Goal: Task Accomplishment & Management: Complete application form

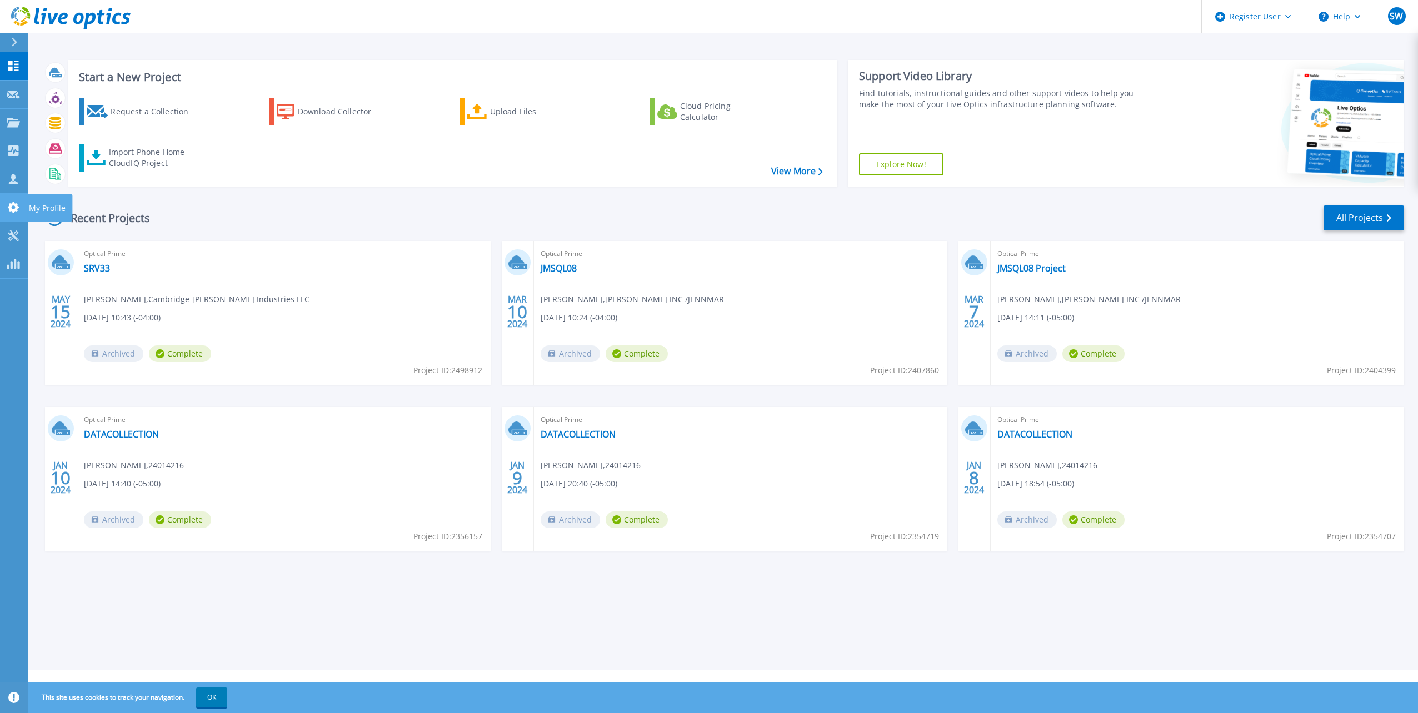
click at [4, 204] on link "My Profile My Profile" at bounding box center [14, 208] width 28 height 28
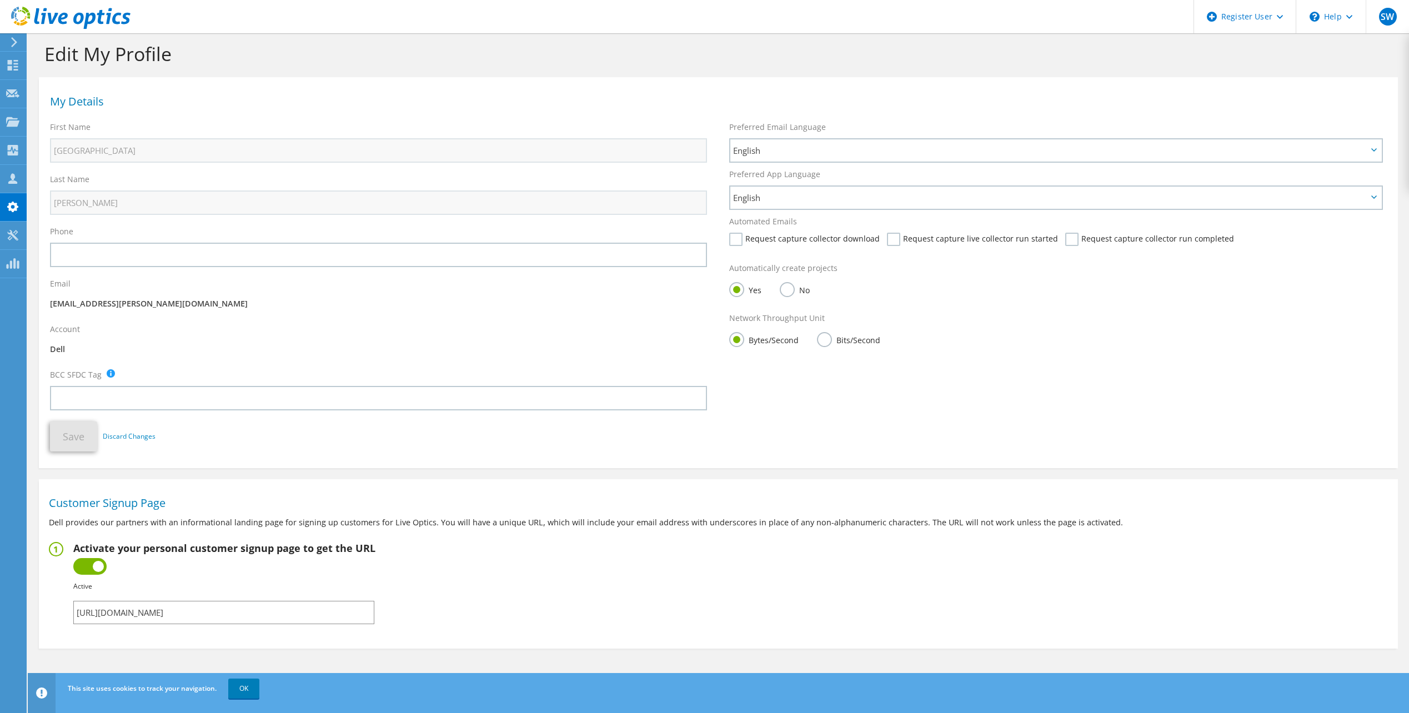
scroll to position [12, 0]
click at [958, 508] on section "Customer Signup Page Dell provides our partners with an informational landing p…" at bounding box center [718, 559] width 1359 height 153
click at [287, 605] on input "[URL][DOMAIN_NAME]" at bounding box center [223, 610] width 301 height 23
drag, startPoint x: 287, startPoint y: 605, endPoint x: 498, endPoint y: 617, distance: 211.4
click at [498, 617] on fieldset "Activate your personal customer signup page to get the URL Inactive Active Fail…" at bounding box center [718, 581] width 1339 height 82
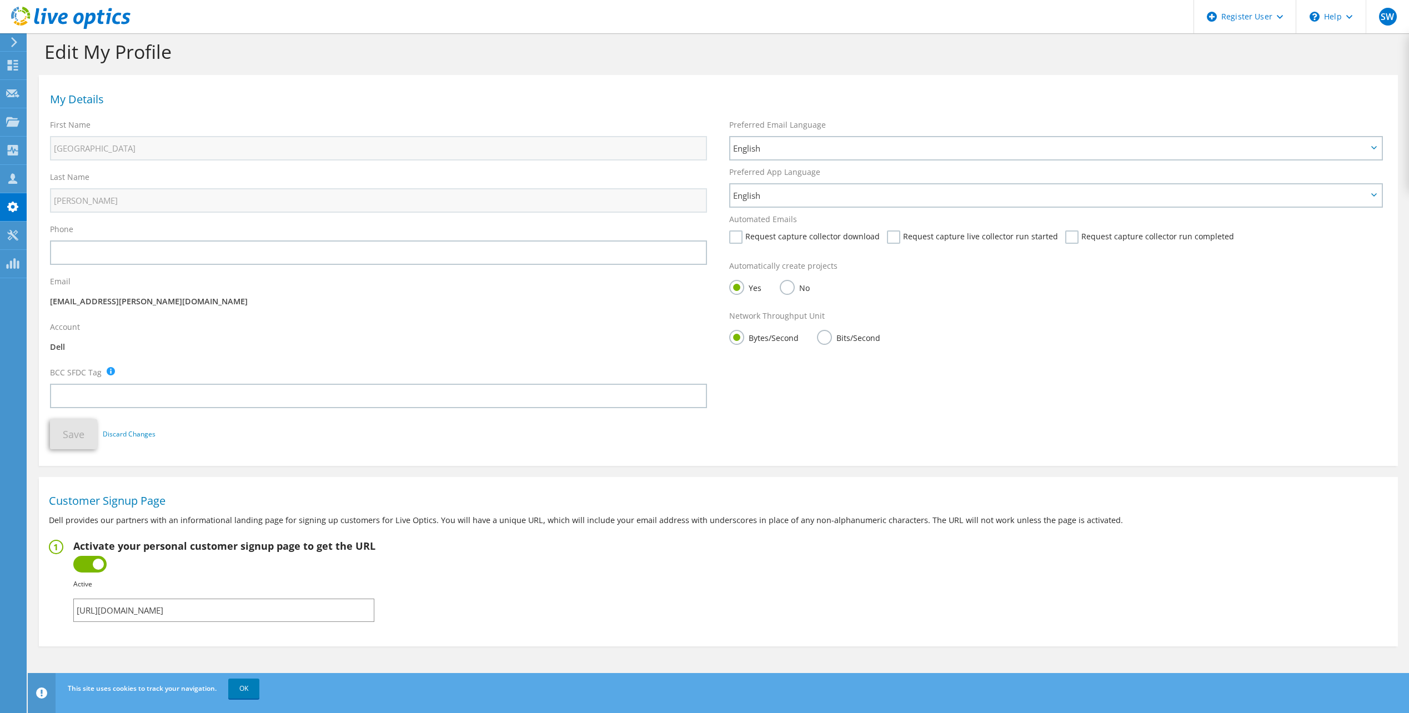
click at [294, 609] on input "https://app.liveoptics.com/signup/sydney_woolcock_dell_com" at bounding box center [223, 610] width 301 height 23
click at [542, 588] on fieldset "Activate your personal customer signup page to get the URL Inactive Active Fail…" at bounding box center [718, 581] width 1339 height 82
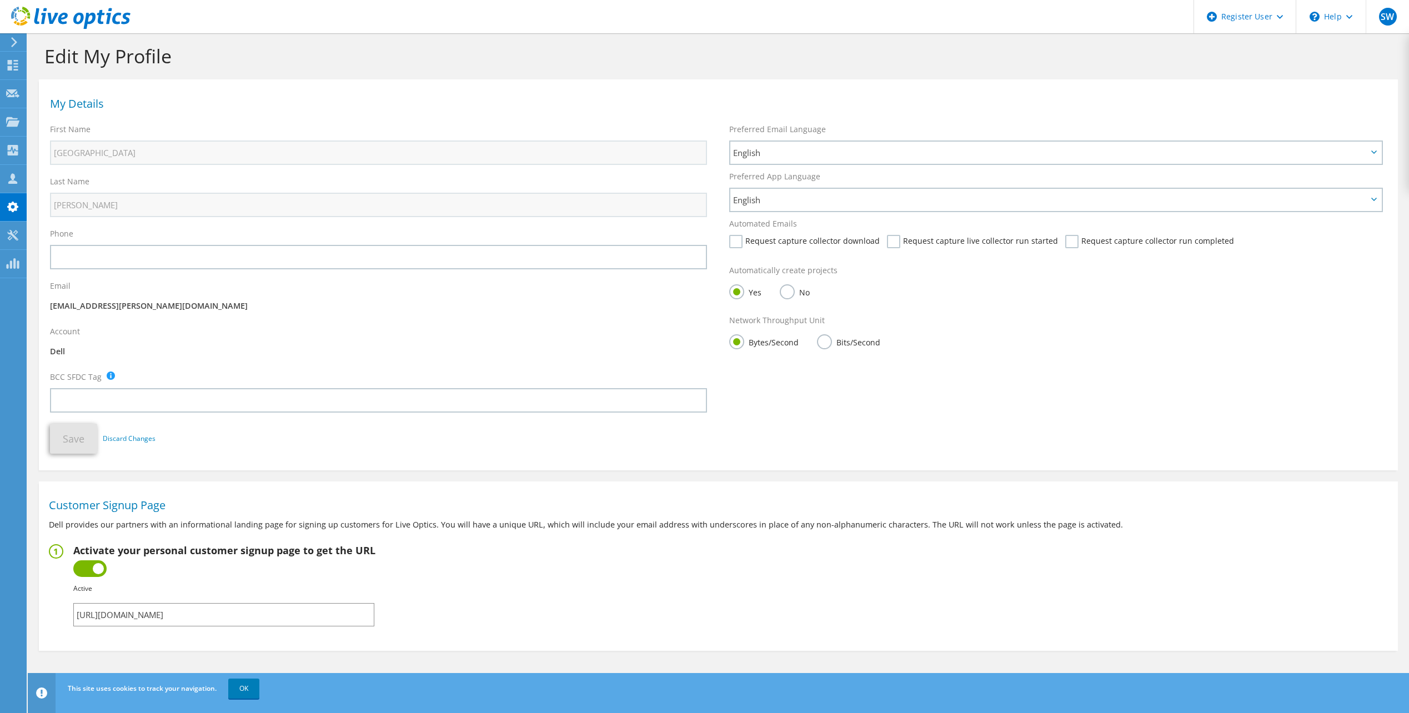
scroll to position [0, 0]
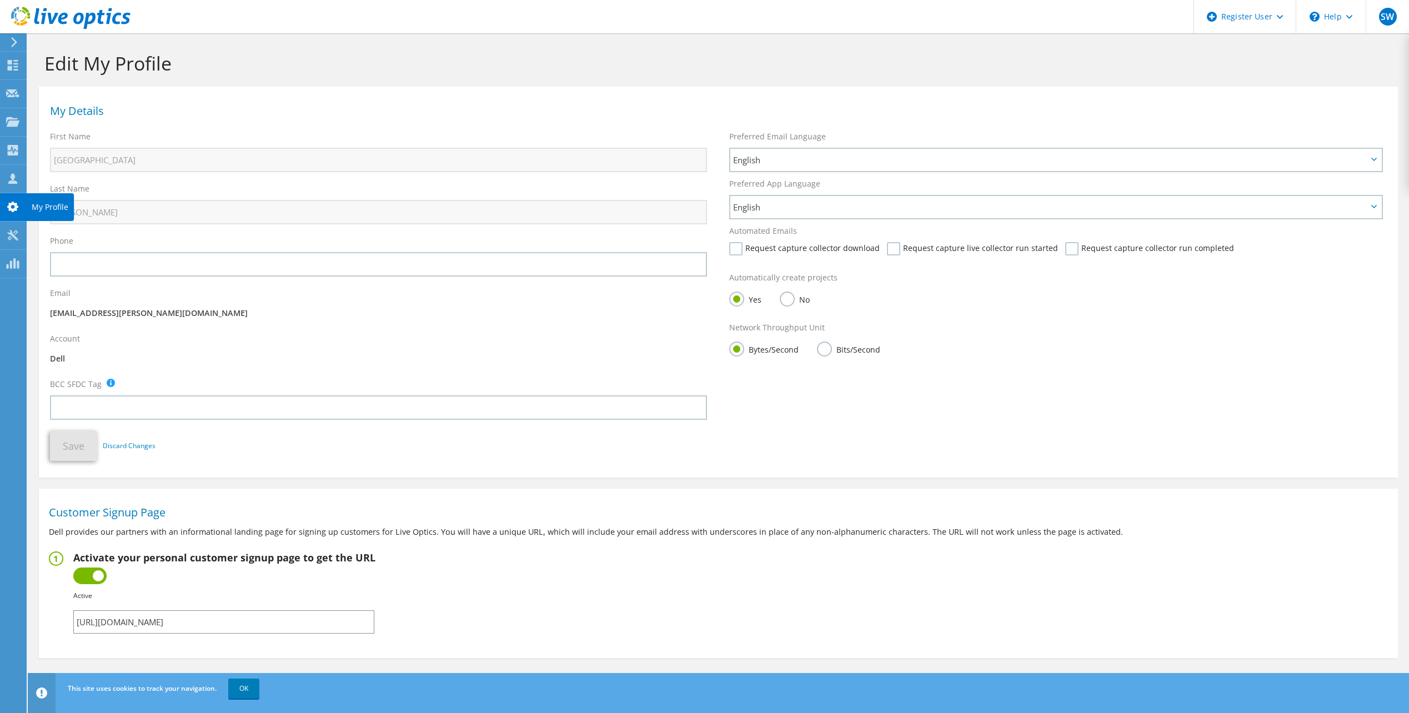
click at [16, 206] on use at bounding box center [12, 207] width 11 height 11
click at [46, 183] on div "Customers" at bounding box center [58, 179] width 64 height 28
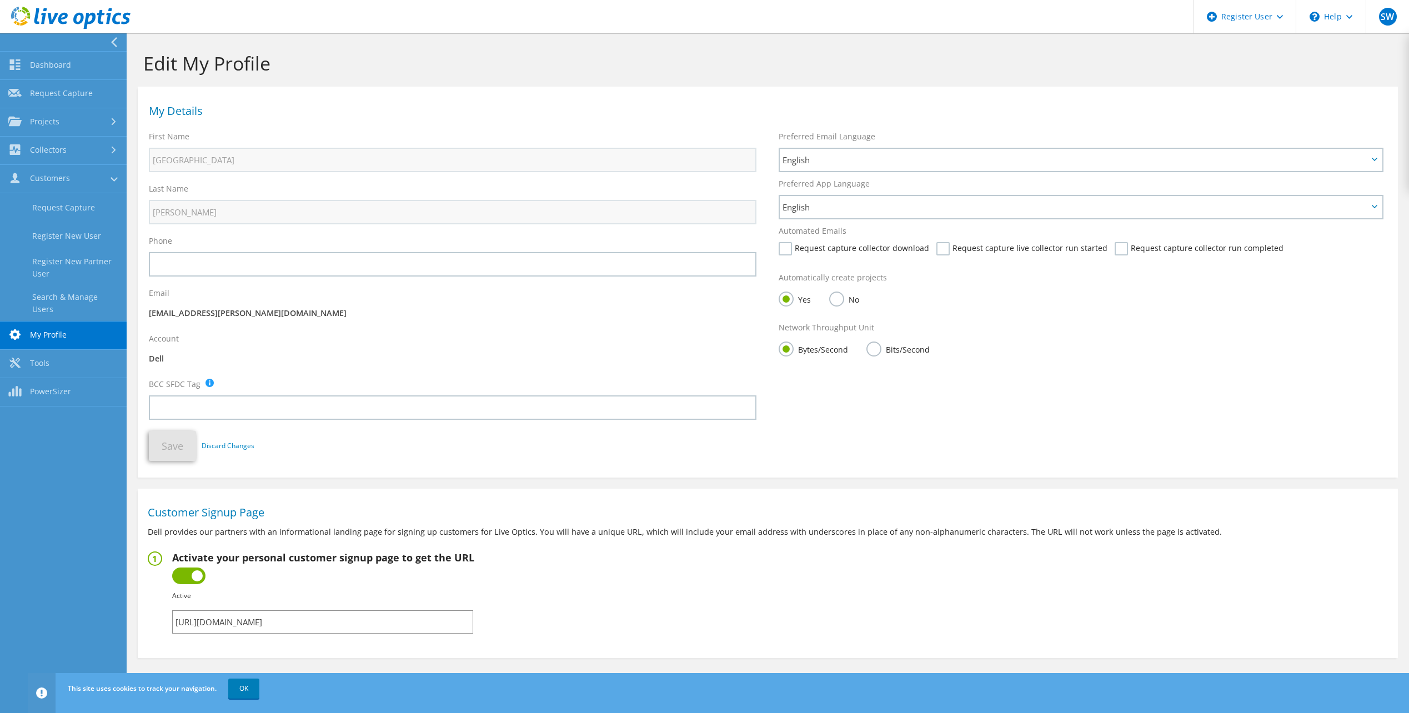
click at [316, 319] on p "[EMAIL_ADDRESS][PERSON_NAME][DOMAIN_NAME]" at bounding box center [453, 313] width 608 height 12
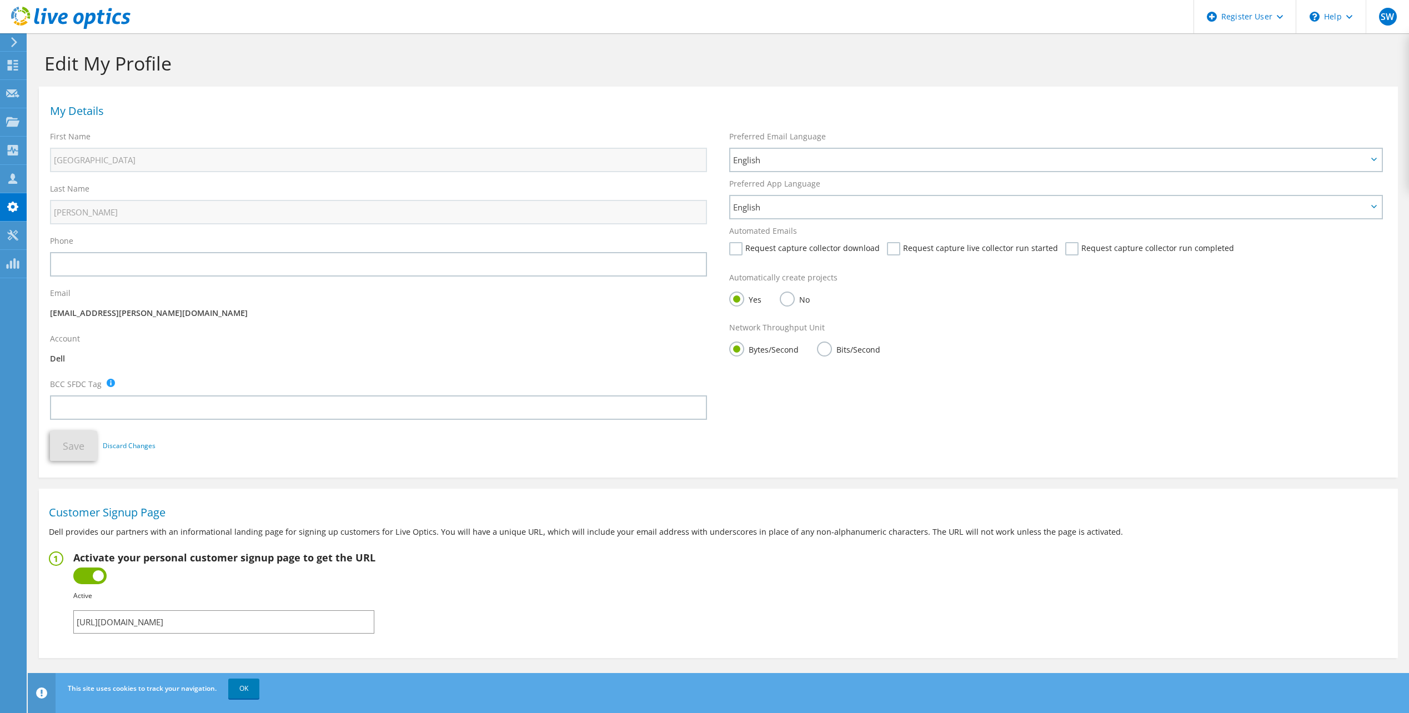
scroll to position [12, 0]
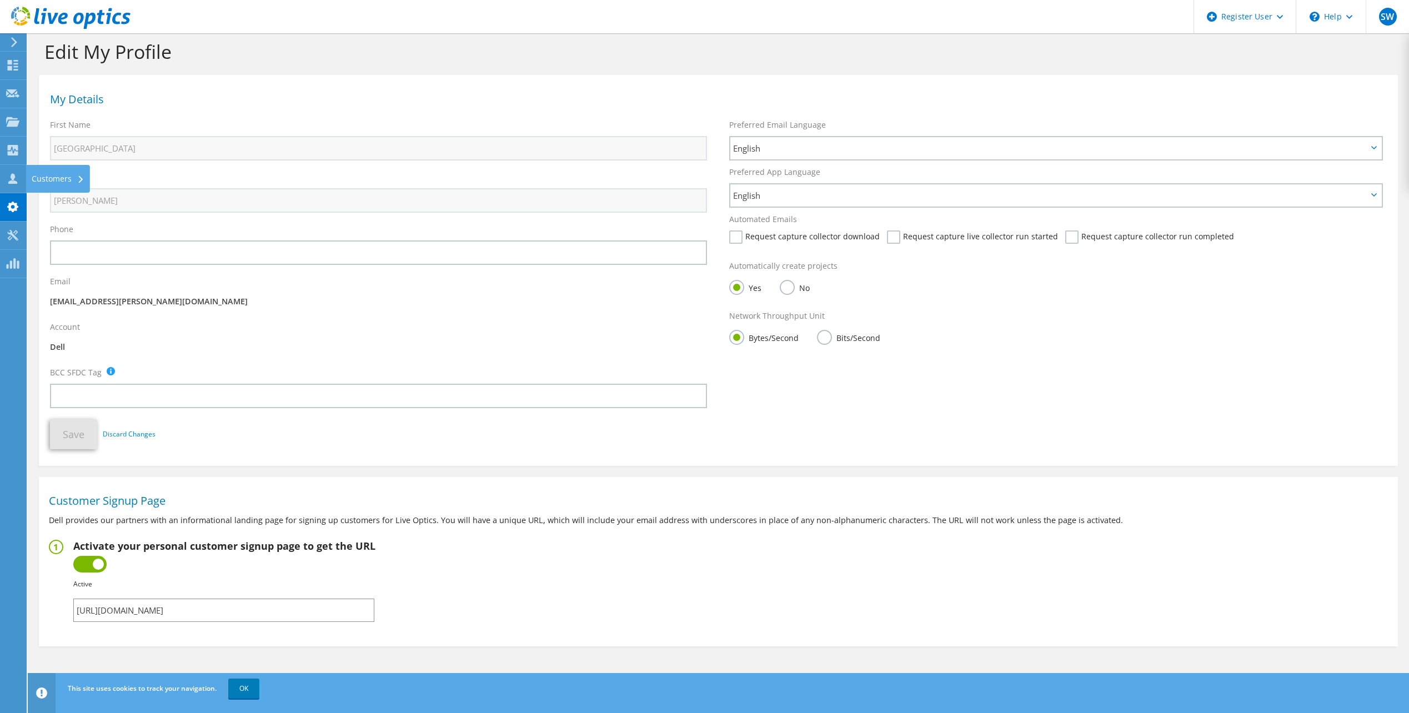
click at [28, 184] on div "Customers" at bounding box center [58, 179] width 64 height 28
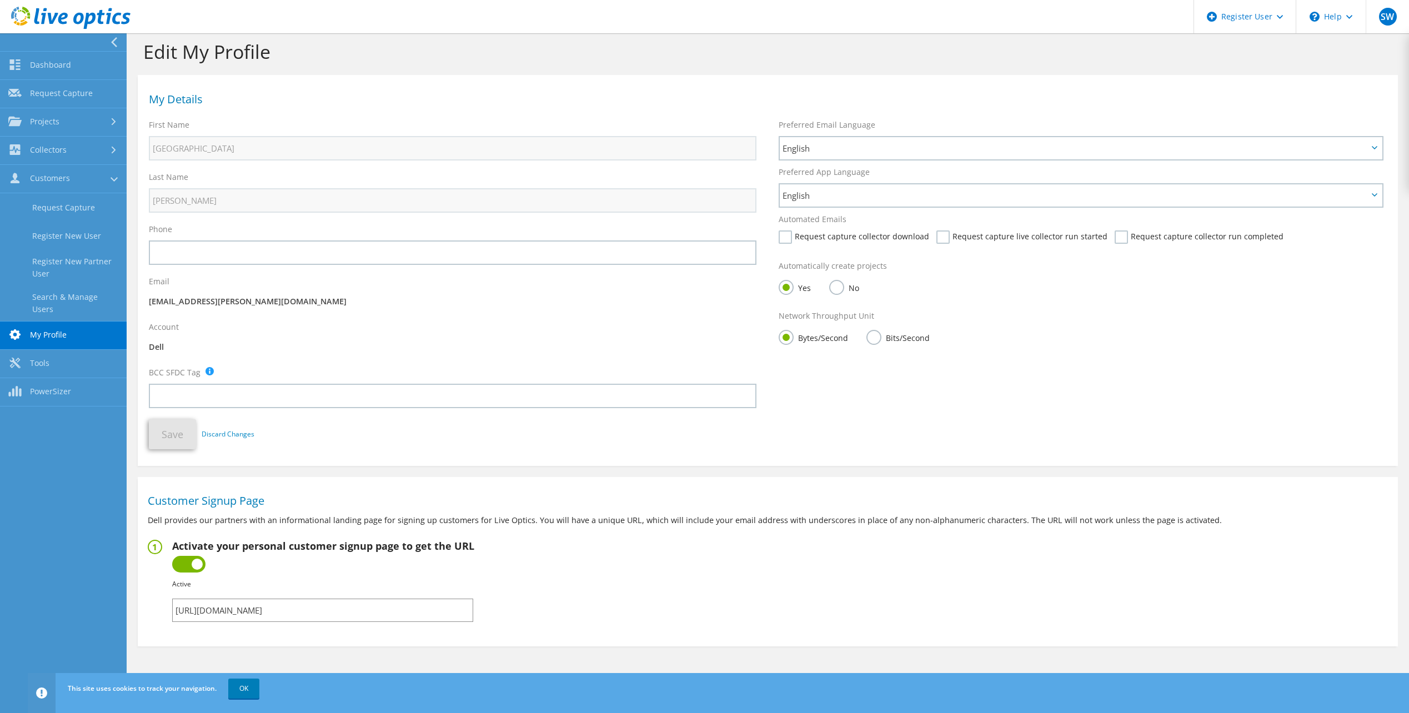
scroll to position [0, 0]
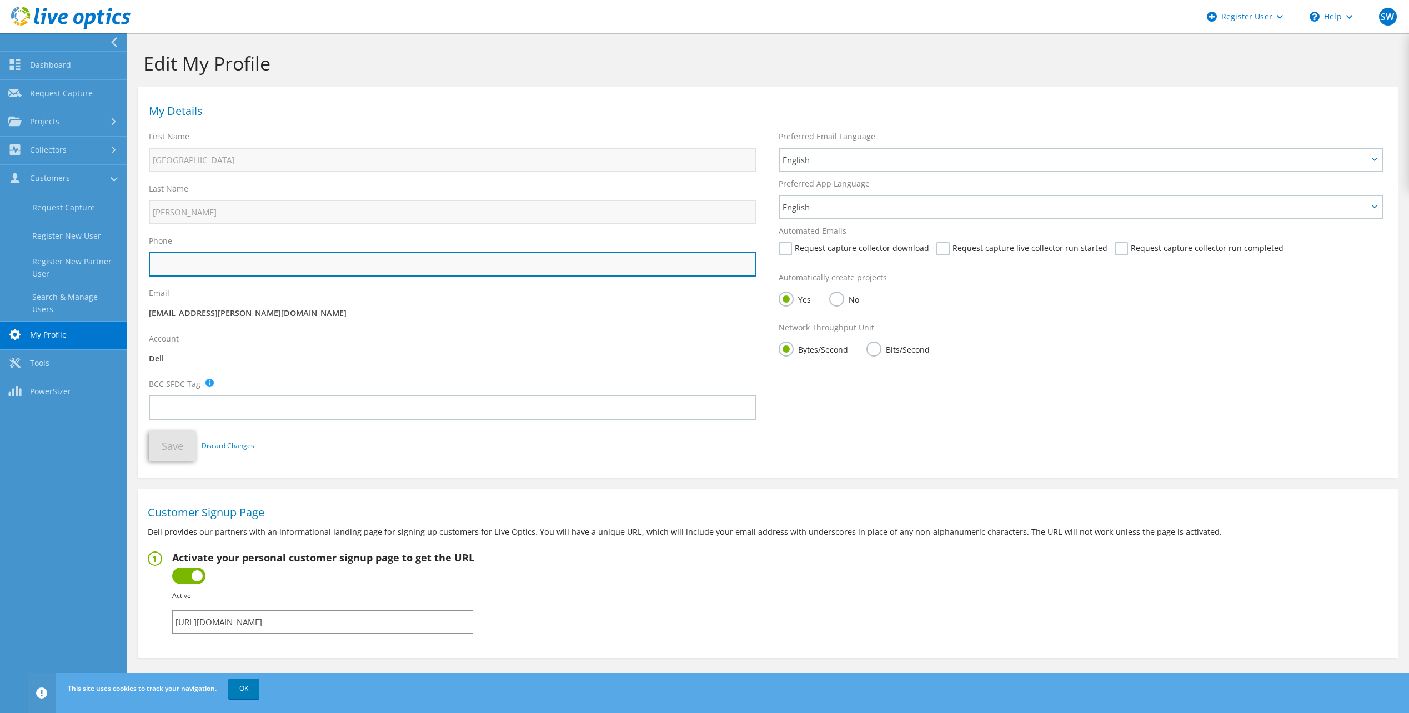
click at [239, 267] on input "text" at bounding box center [453, 264] width 608 height 24
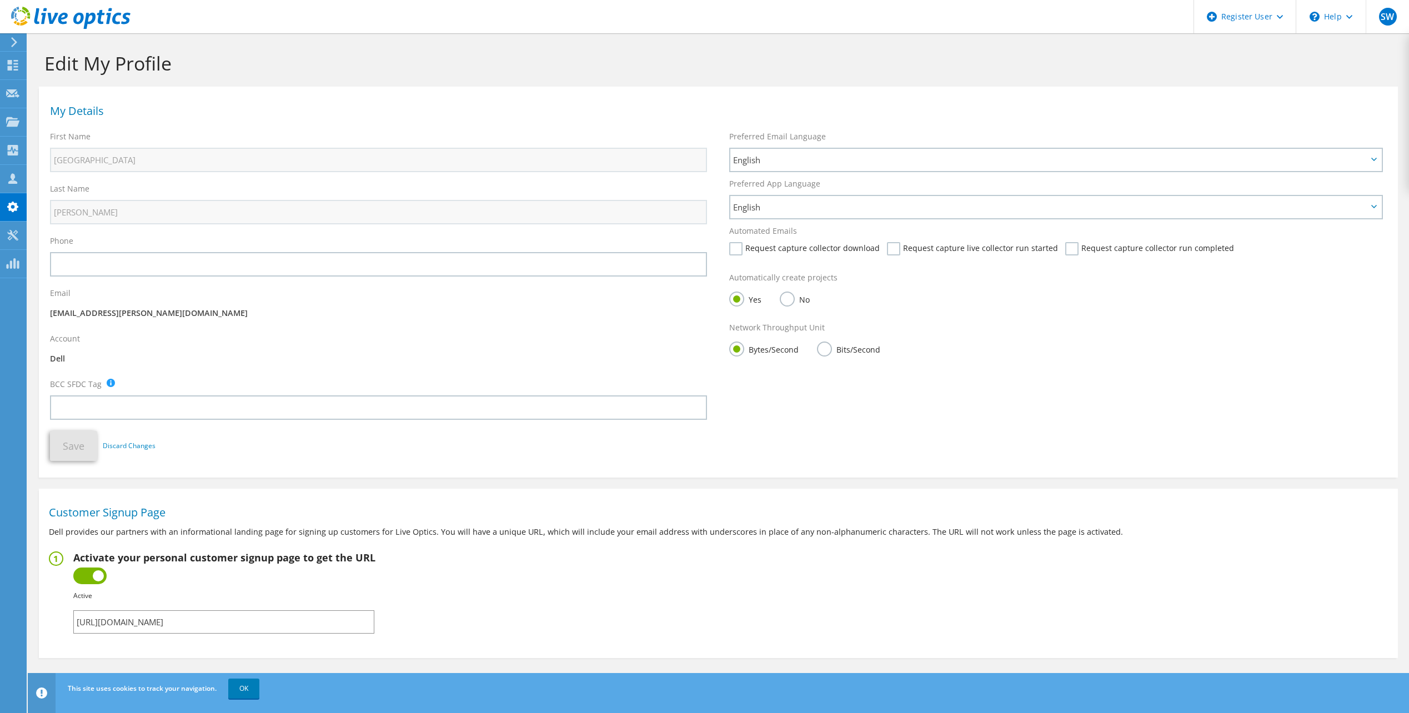
click at [463, 346] on div "Account Dell" at bounding box center [378, 351] width 679 height 46
click at [18, 42] on icon at bounding box center [14, 42] width 8 height 10
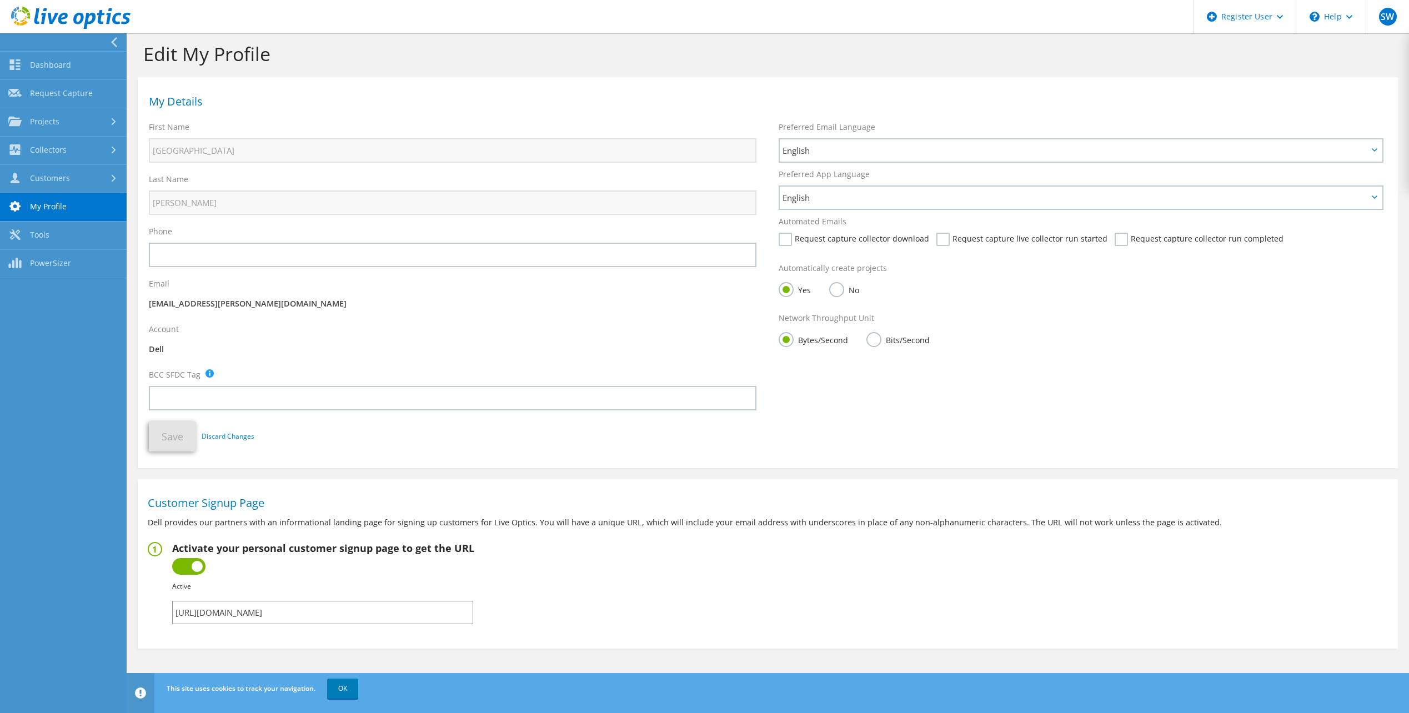
scroll to position [12, 0]
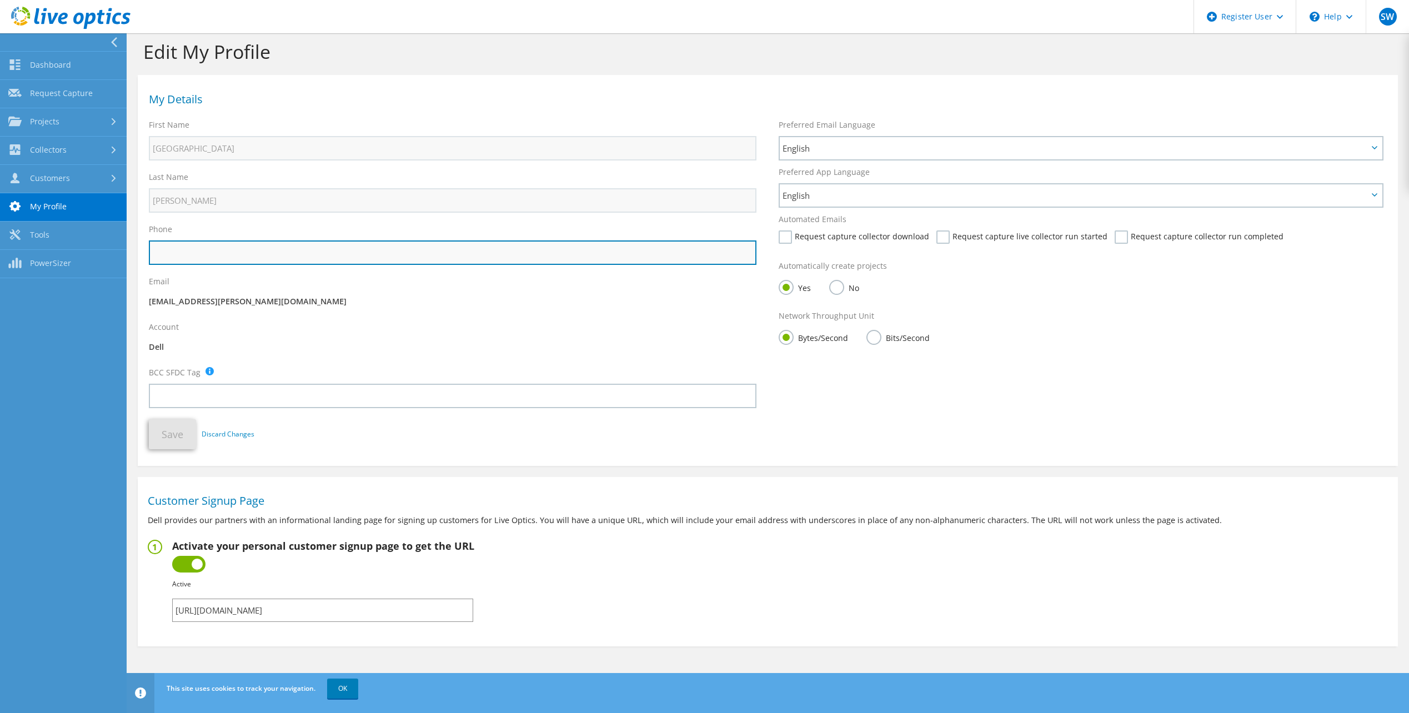
click at [459, 255] on input "text" at bounding box center [453, 253] width 608 height 24
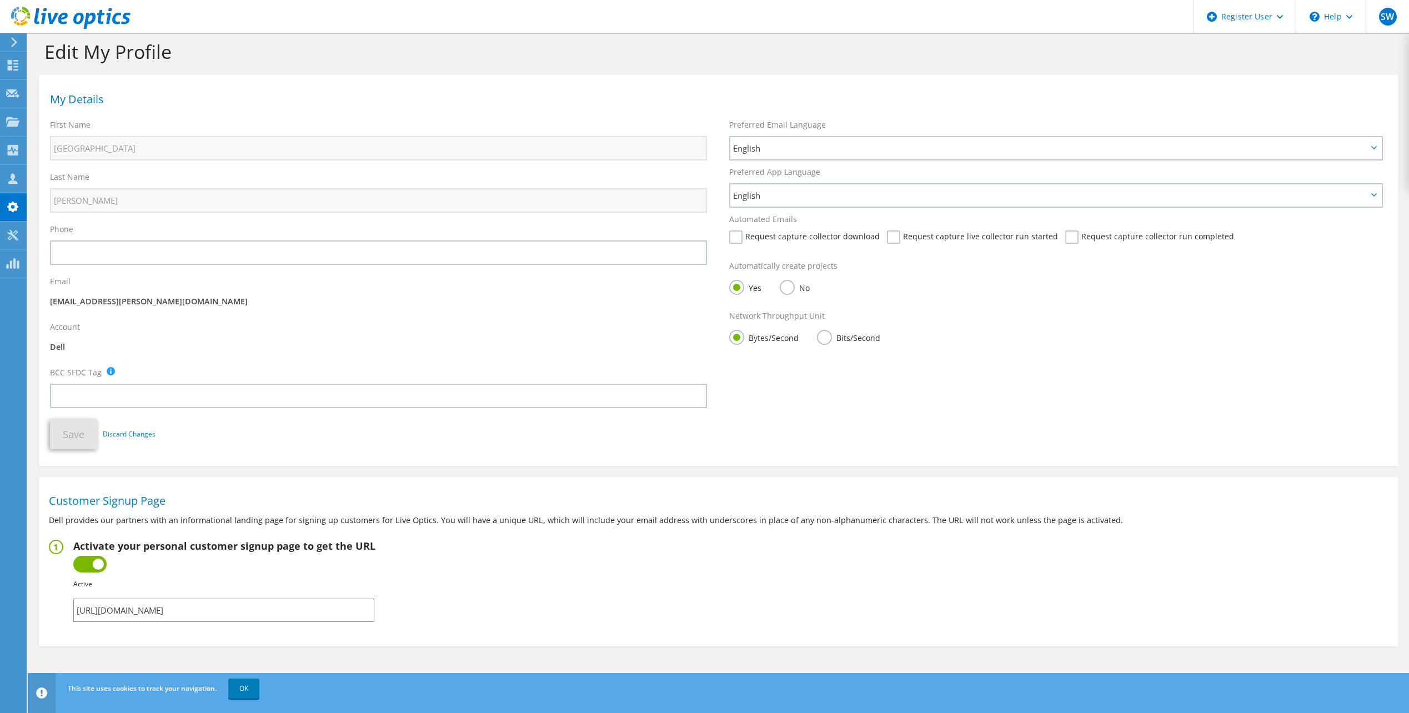
click at [560, 322] on div "Account Dell" at bounding box center [378, 339] width 679 height 46
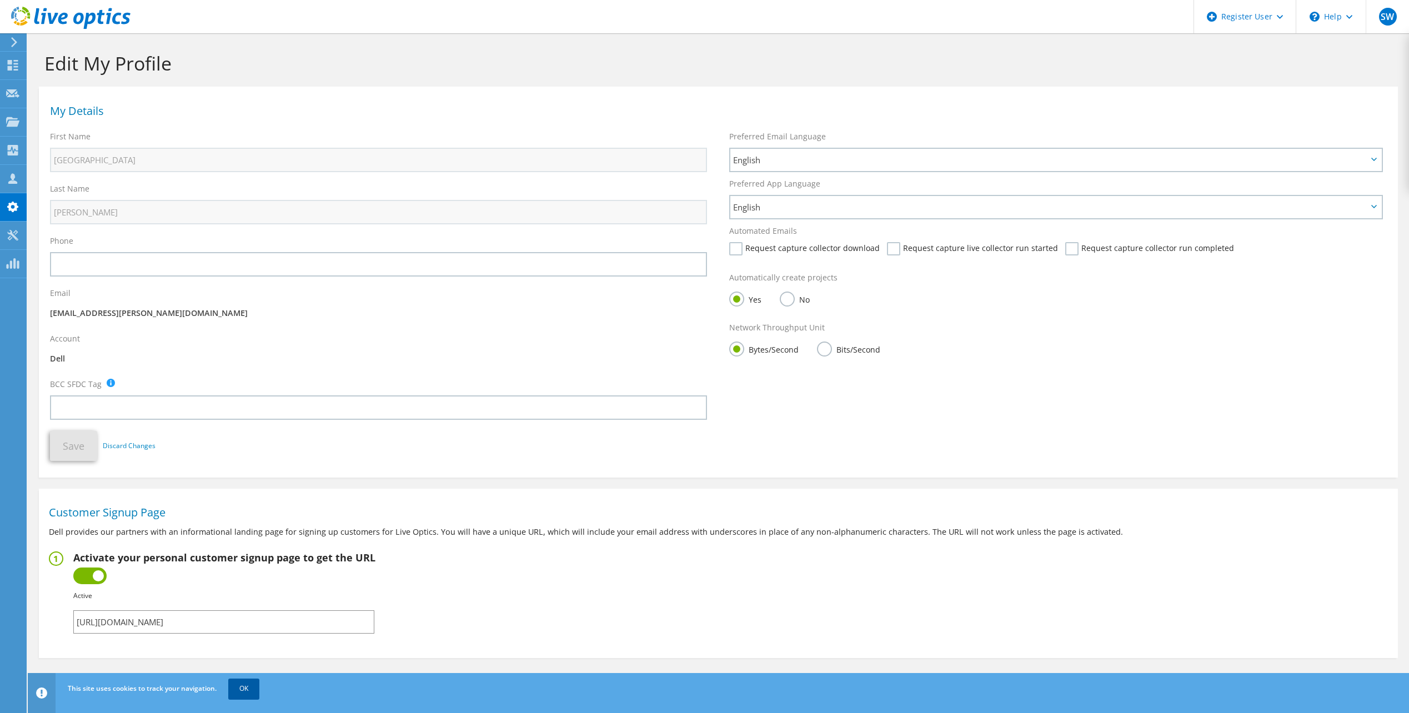
click at [258, 690] on link "OK" at bounding box center [243, 689] width 31 height 20
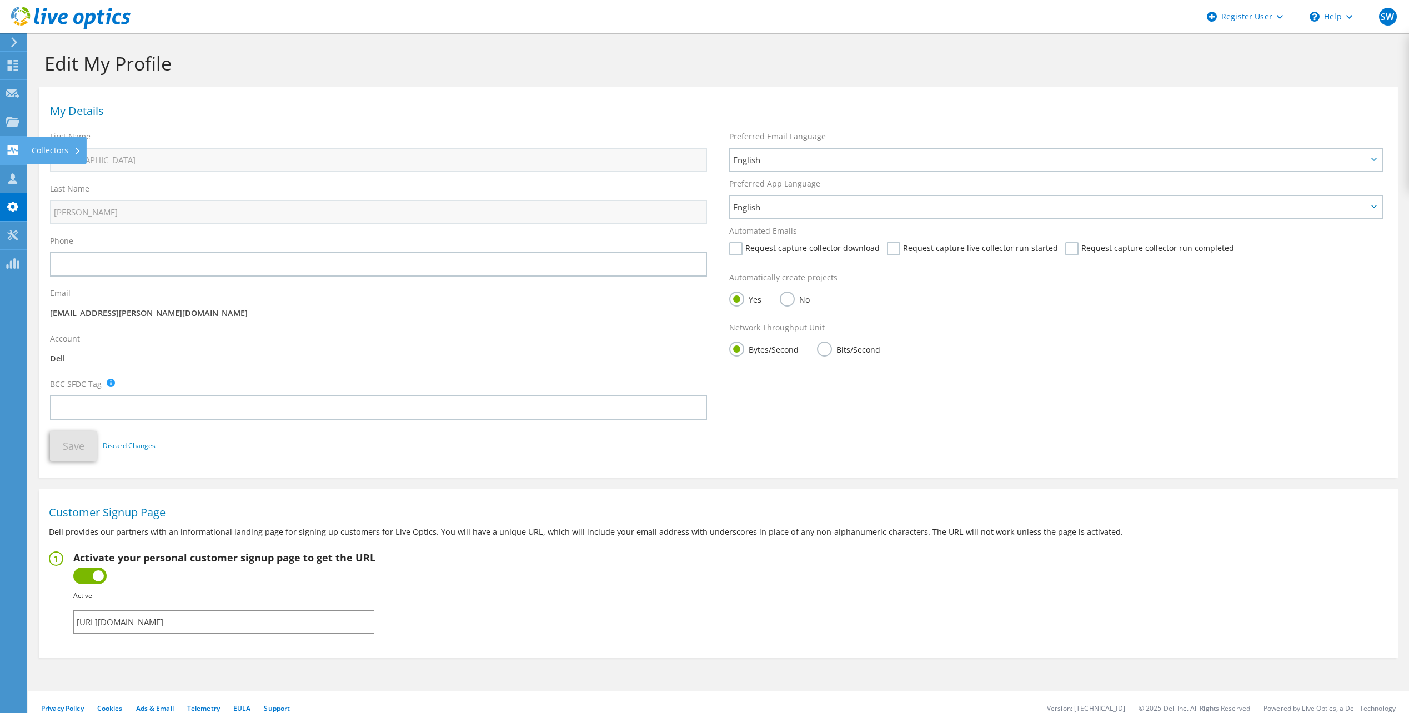
click at [41, 147] on div "Collectors" at bounding box center [56, 151] width 61 height 28
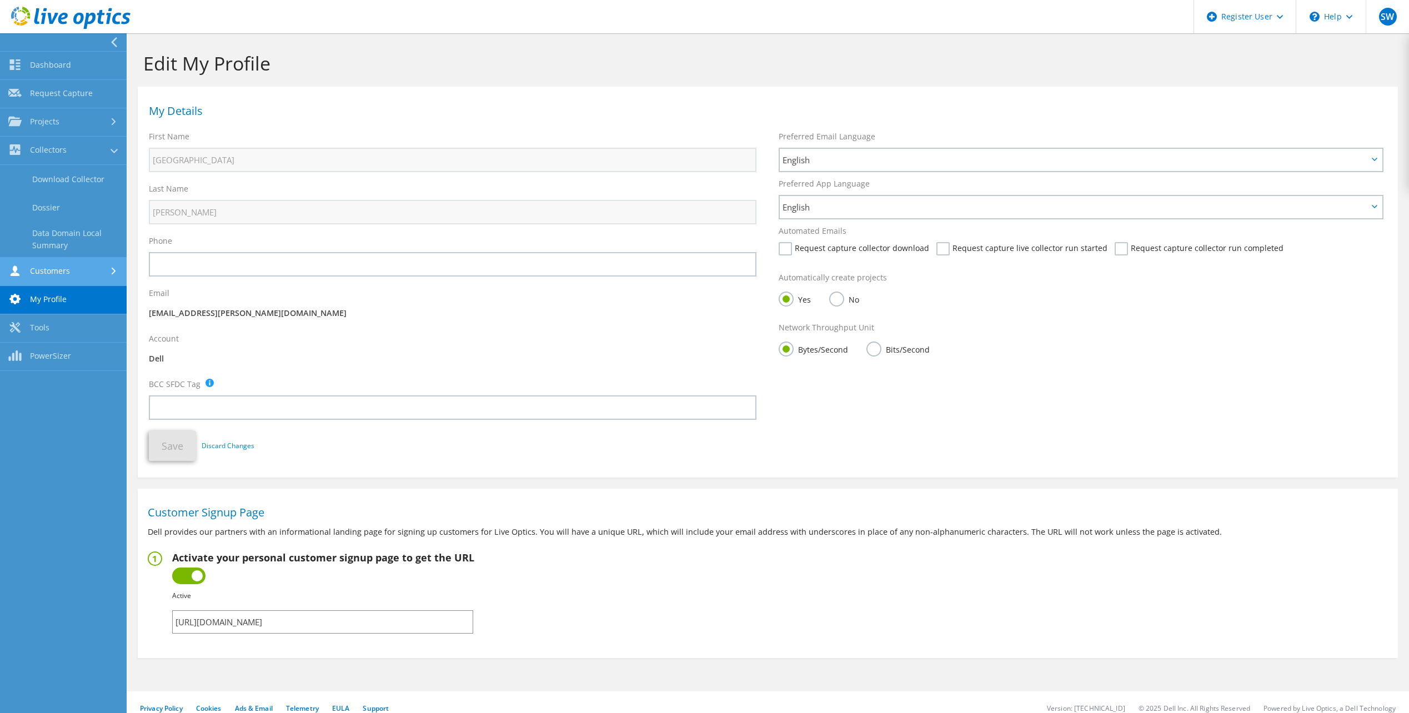
click at [71, 268] on link "Customers" at bounding box center [63, 272] width 127 height 28
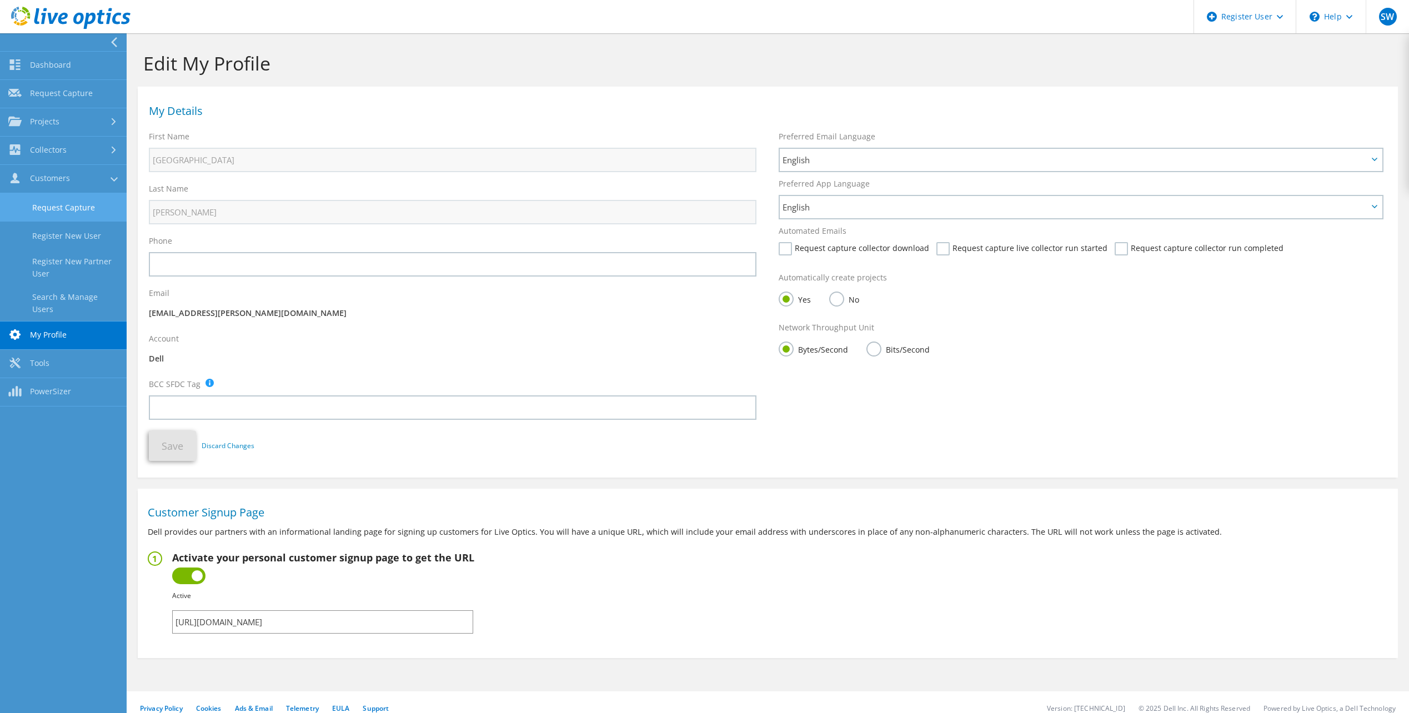
click at [81, 210] on link "Request Capture" at bounding box center [63, 207] width 127 height 28
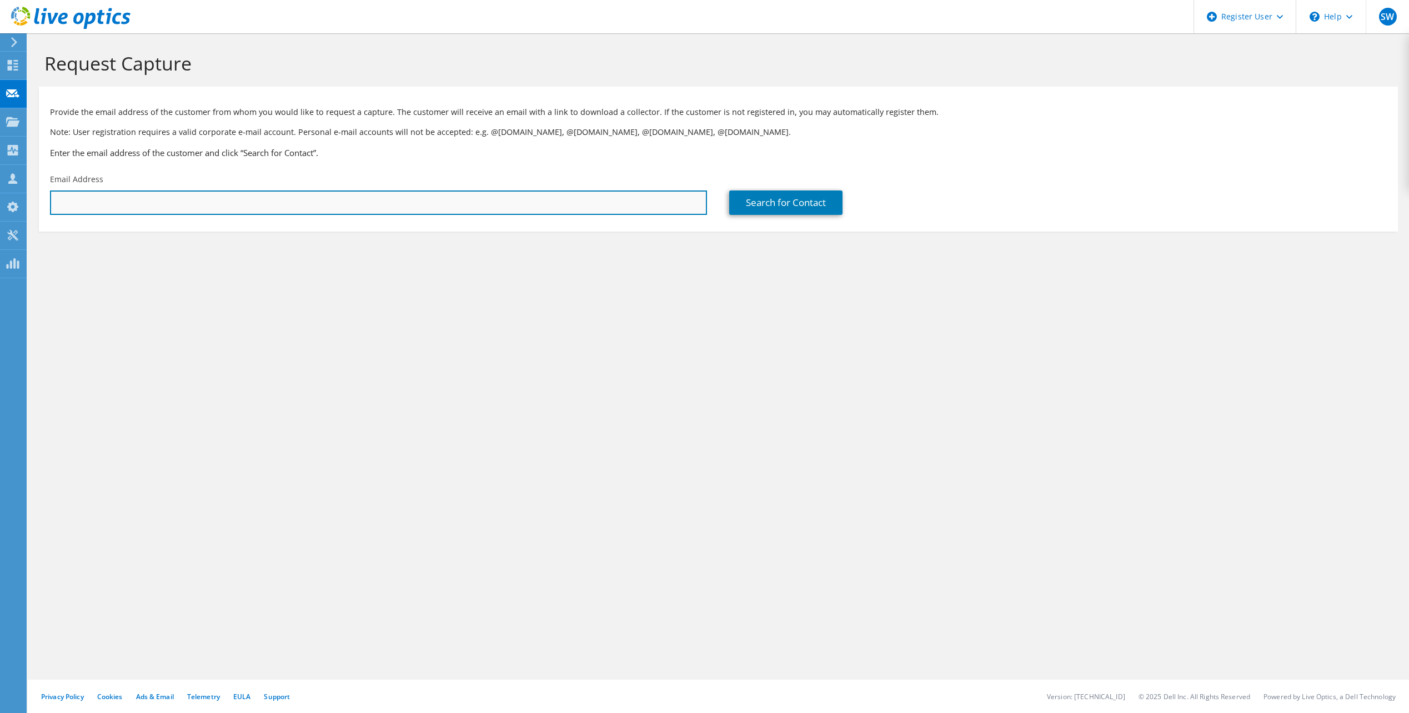
click at [321, 197] on input "text" at bounding box center [378, 203] width 657 height 24
paste input "tim.bright@elementalled.com"
type input "tim.bright@elementalled.com"
click at [351, 252] on section "Request Capture Provide the email address of the customer from whom you would l…" at bounding box center [718, 160] width 1381 height 254
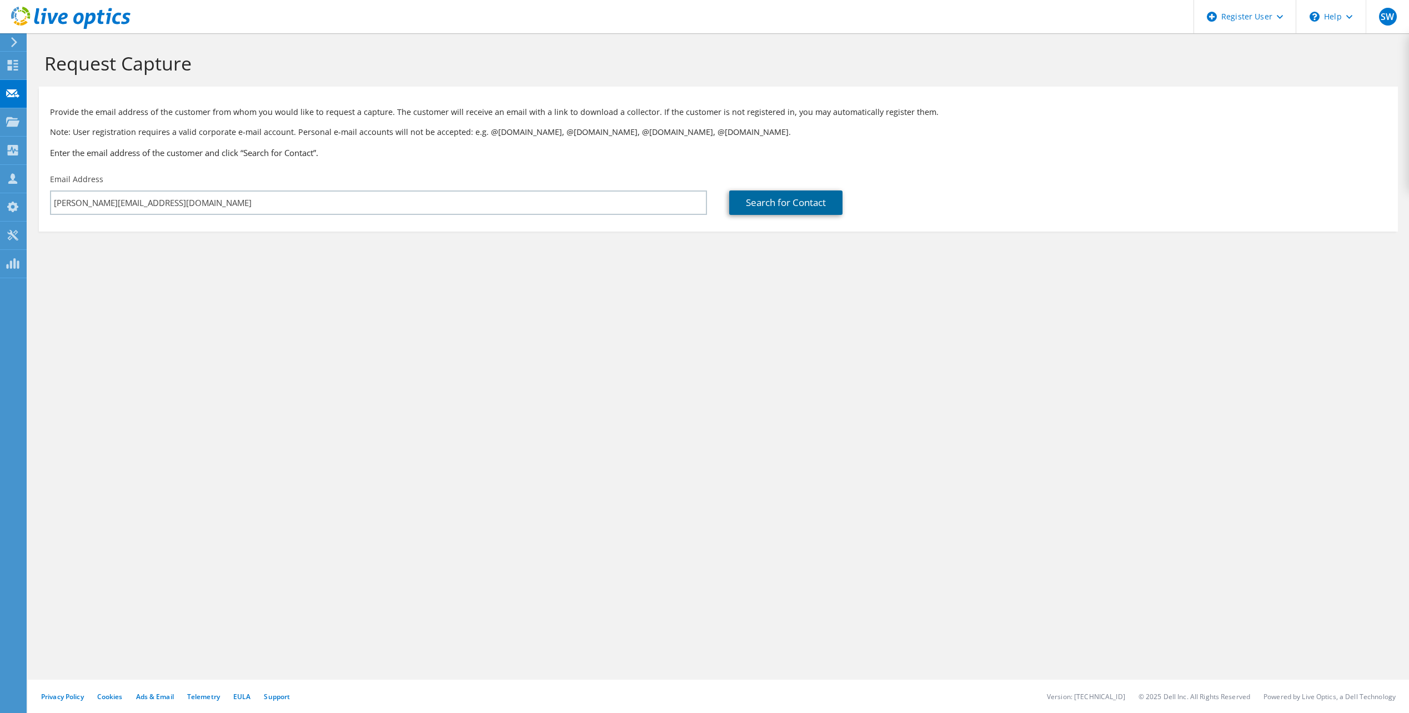
click at [750, 203] on link "Search for Contact" at bounding box center [785, 203] width 113 height 24
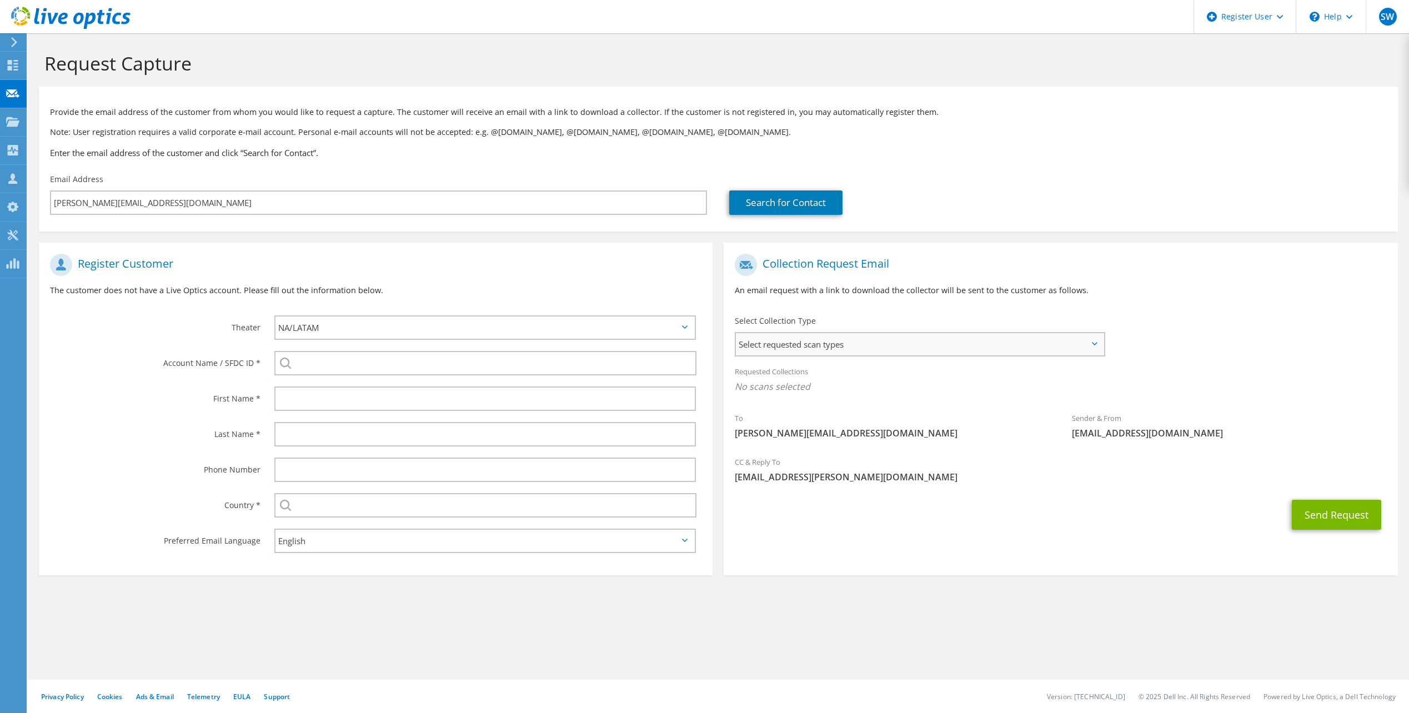
click at [798, 338] on span "Select requested scan types" at bounding box center [919, 344] width 367 height 22
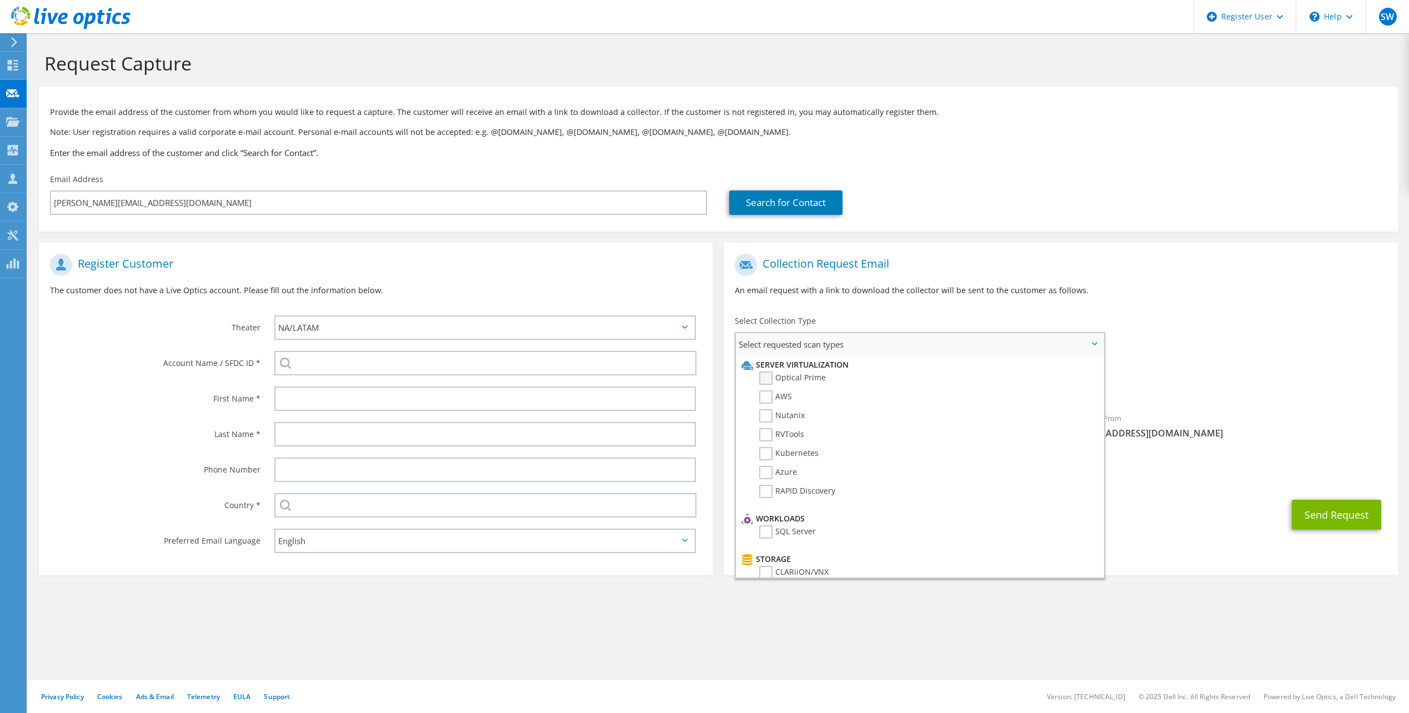
click at [769, 381] on label "Optical Prime" at bounding box center [792, 378] width 67 height 13
click at [0, 0] on input "Optical Prime" at bounding box center [0, 0] width 0 height 0
click at [995, 306] on div "Collection Request Email An email request with a link to download the collector…" at bounding box center [1061, 279] width 674 height 62
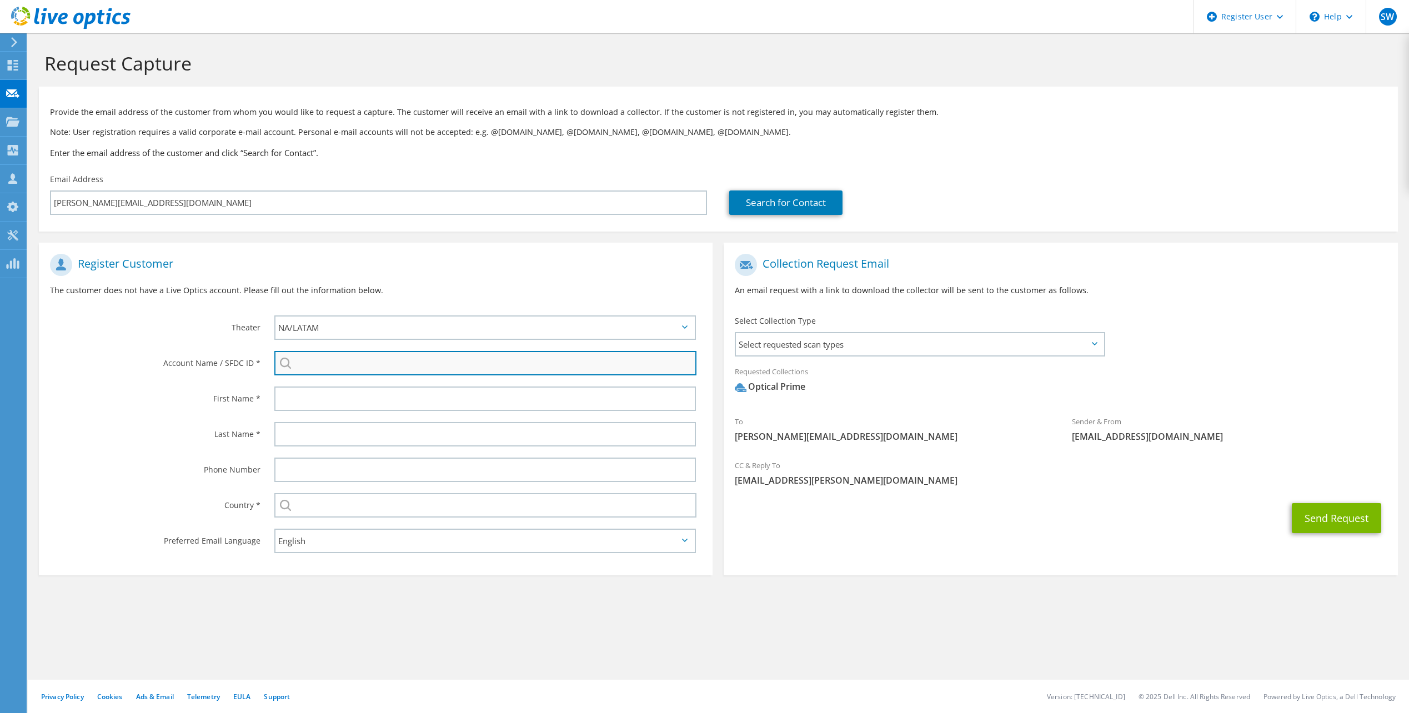
click at [450, 364] on input "search" at bounding box center [485, 363] width 422 height 24
paste input "30013560"
type input "30013560"
drag, startPoint x: 357, startPoint y: 370, endPoint x: 278, endPoint y: 361, distance: 79.4
click at [278, 361] on input "30013560" at bounding box center [485, 363] width 422 height 24
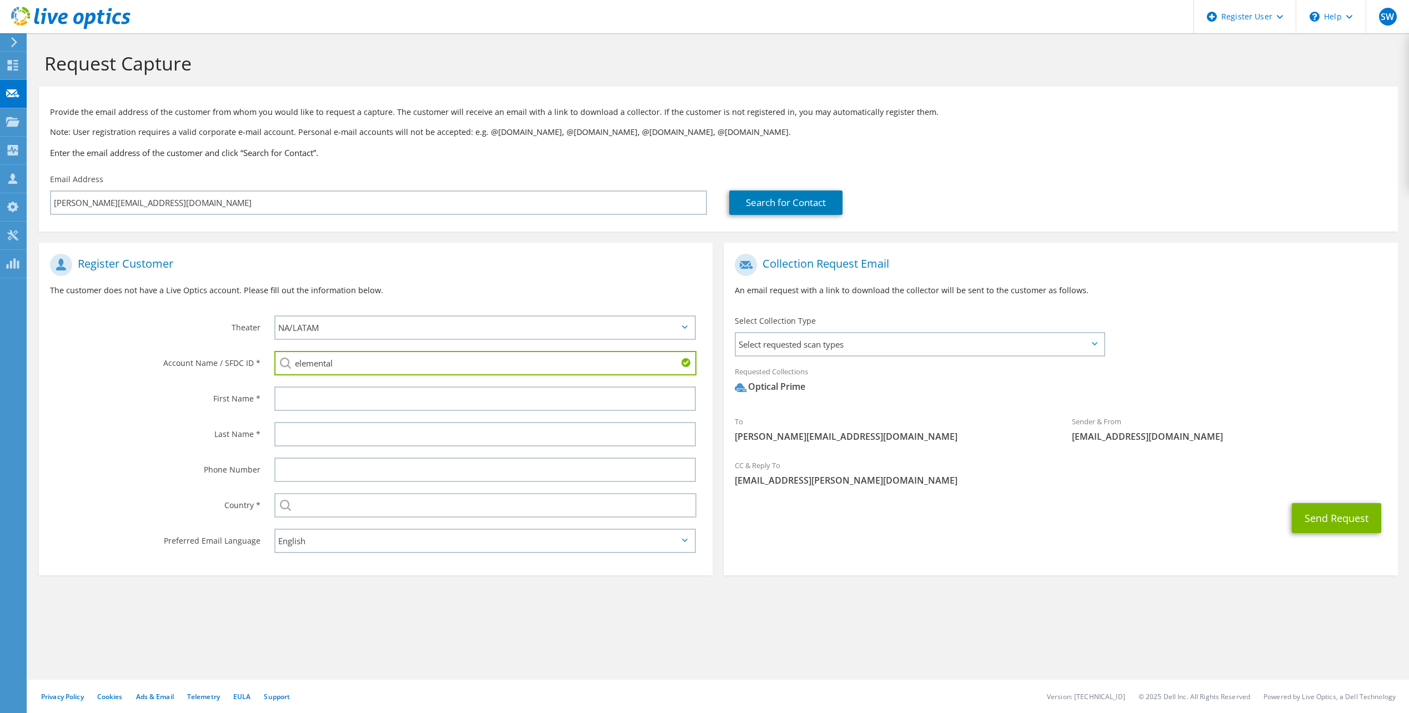
click at [389, 367] on input "elemental" at bounding box center [485, 363] width 422 height 24
click at [369, 377] on li "ELEMENTAL LED : 3165707924" at bounding box center [338, 370] width 128 height 13
type input "ELEMENTAL LED : 3165707924"
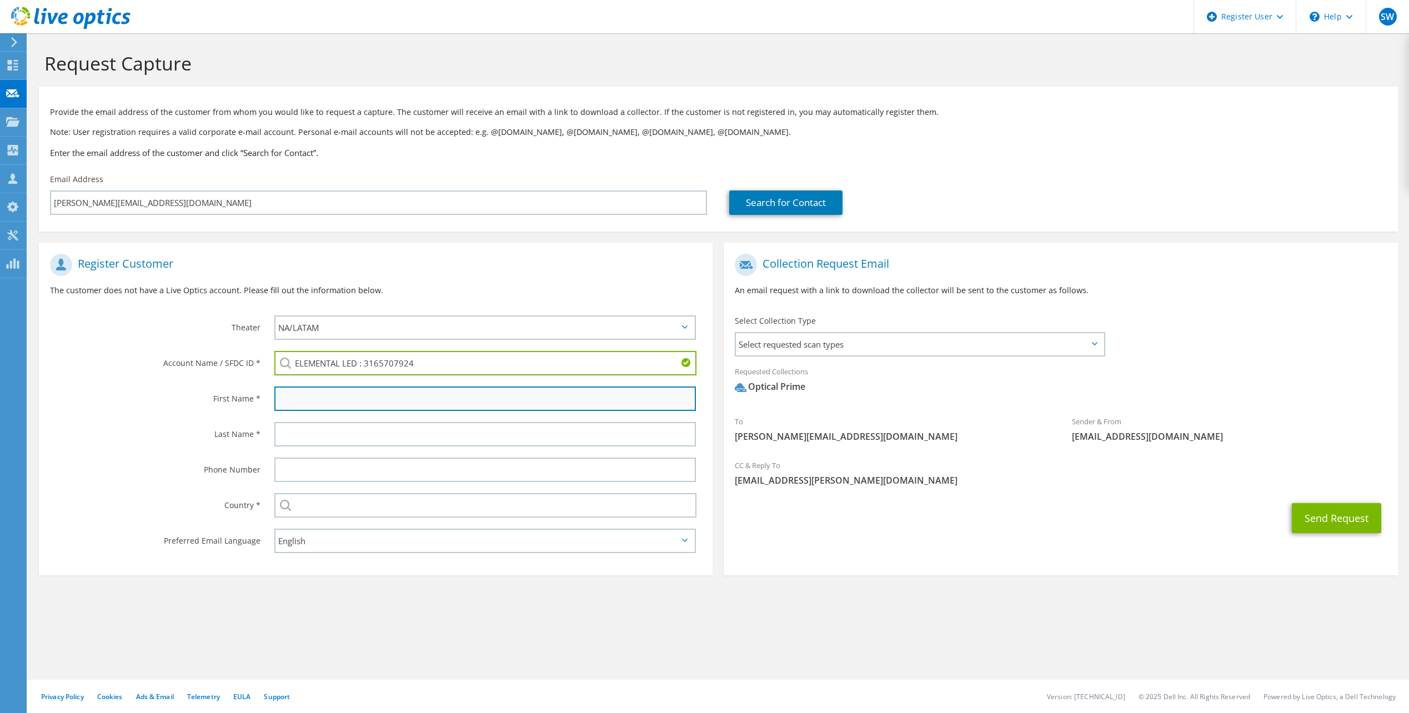
click at [435, 403] on input "text" at bounding box center [485, 399] width 422 height 24
type input "Tim"
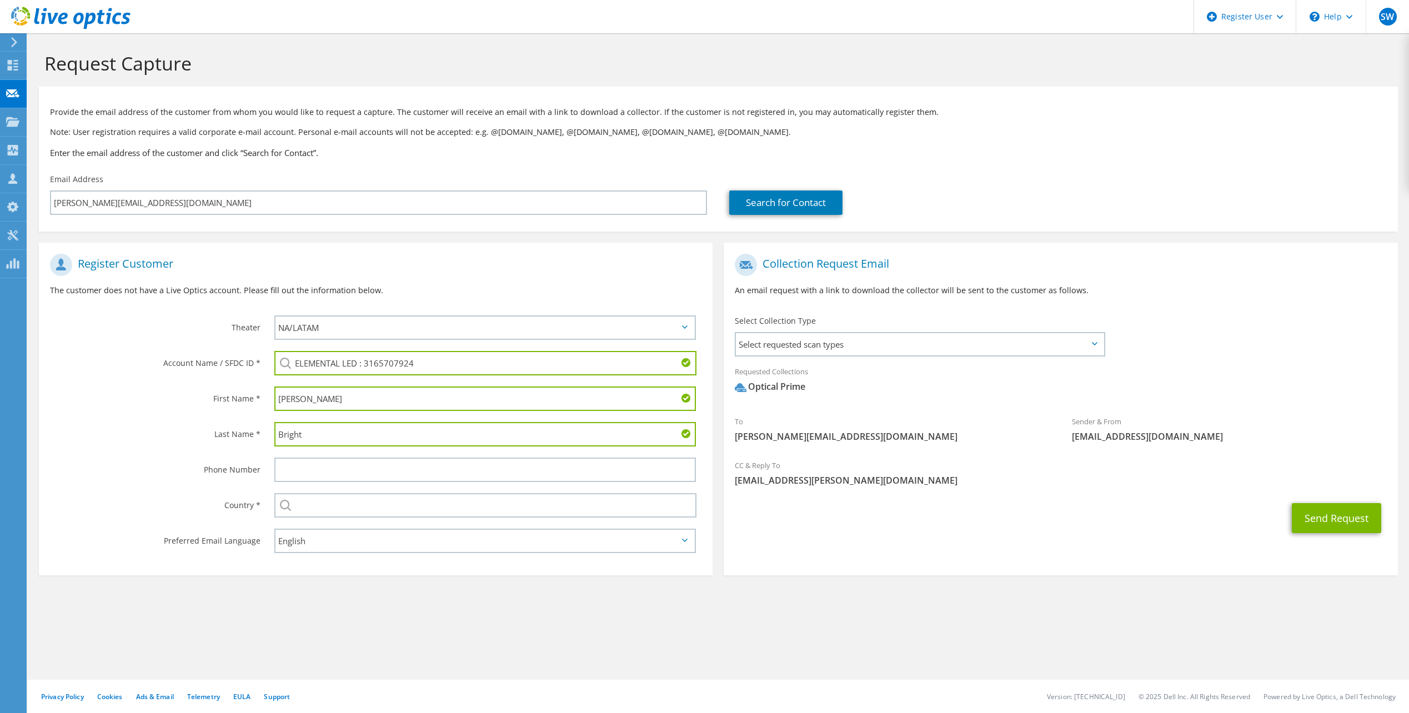
type input "Bright"
click at [433, 457] on div at bounding box center [487, 470] width 449 height 36
click at [420, 462] on input "text" at bounding box center [485, 470] width 422 height 24
click at [535, 509] on input "text" at bounding box center [485, 505] width 422 height 24
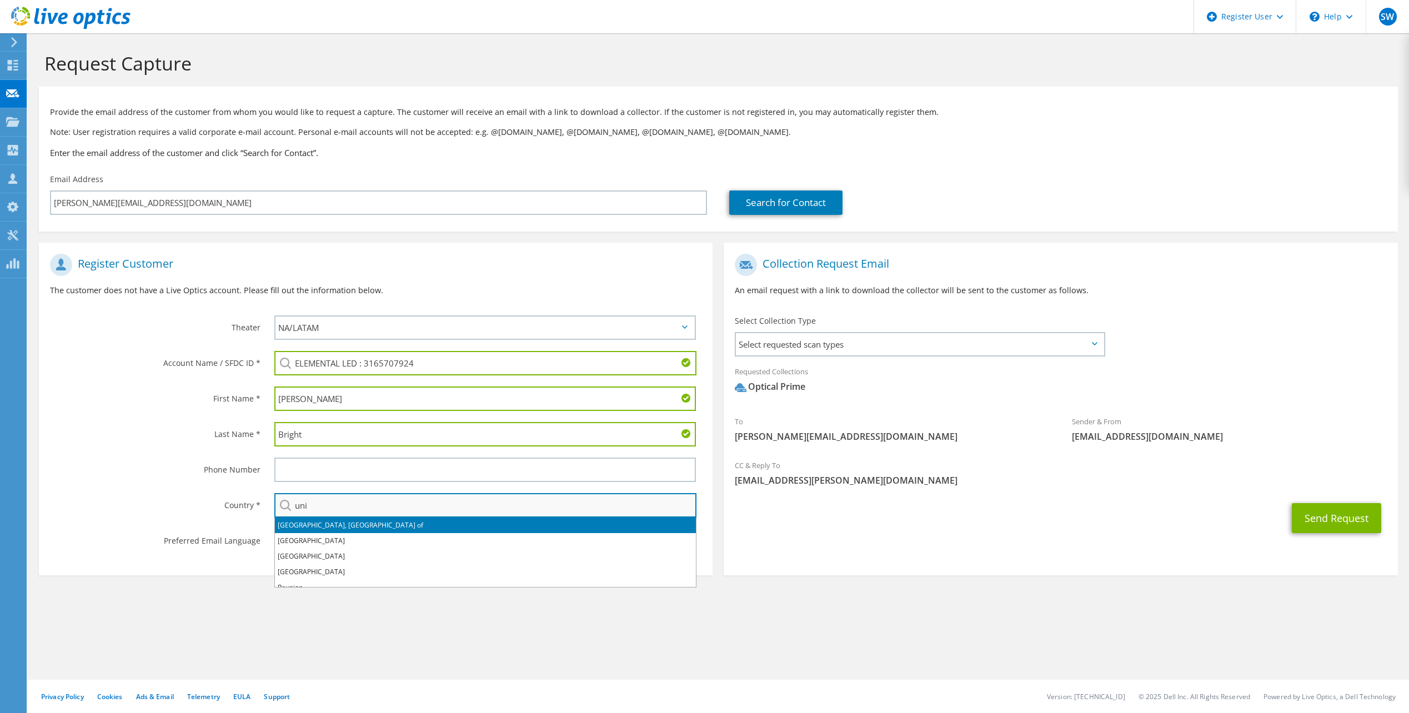
type input "[GEOGRAPHIC_DATA]"
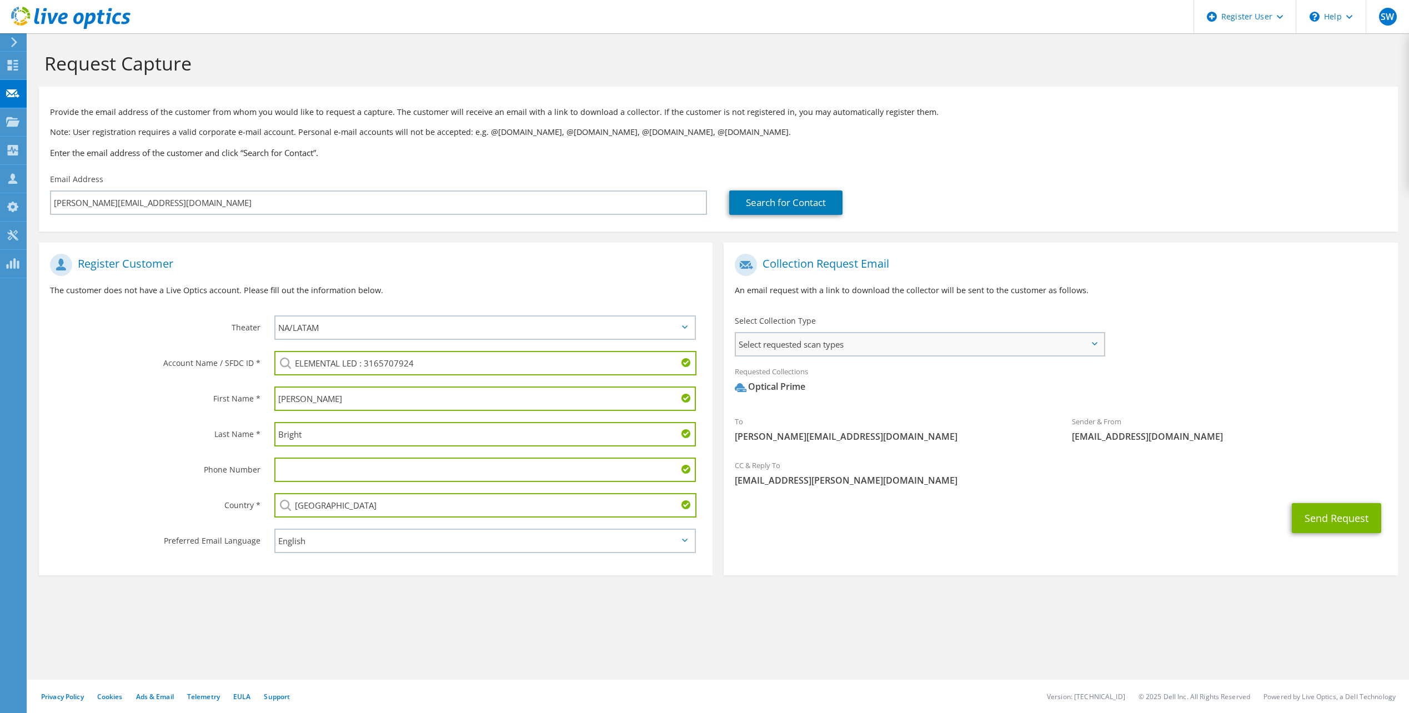
click at [1099, 343] on span "Select requested scan types" at bounding box center [919, 344] width 367 height 22
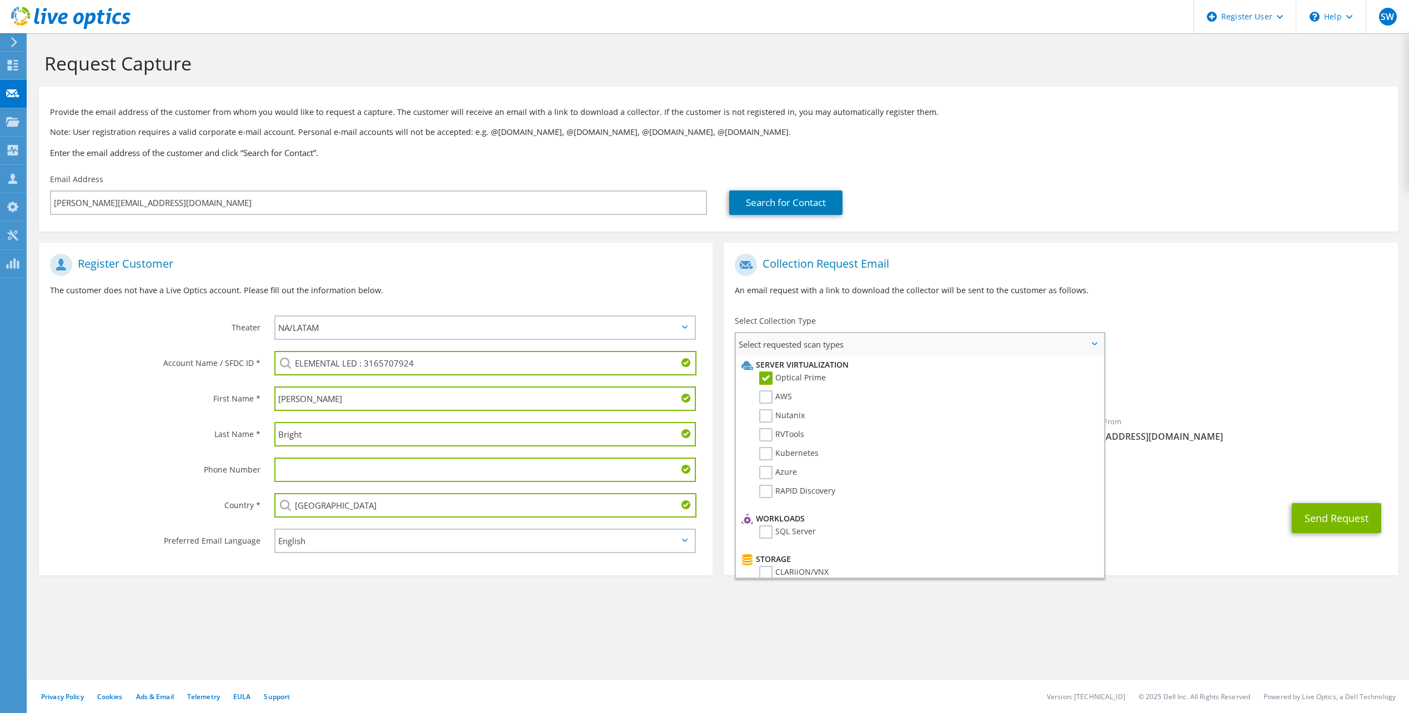
click at [1099, 343] on span "Select requested scan types" at bounding box center [919, 344] width 367 height 22
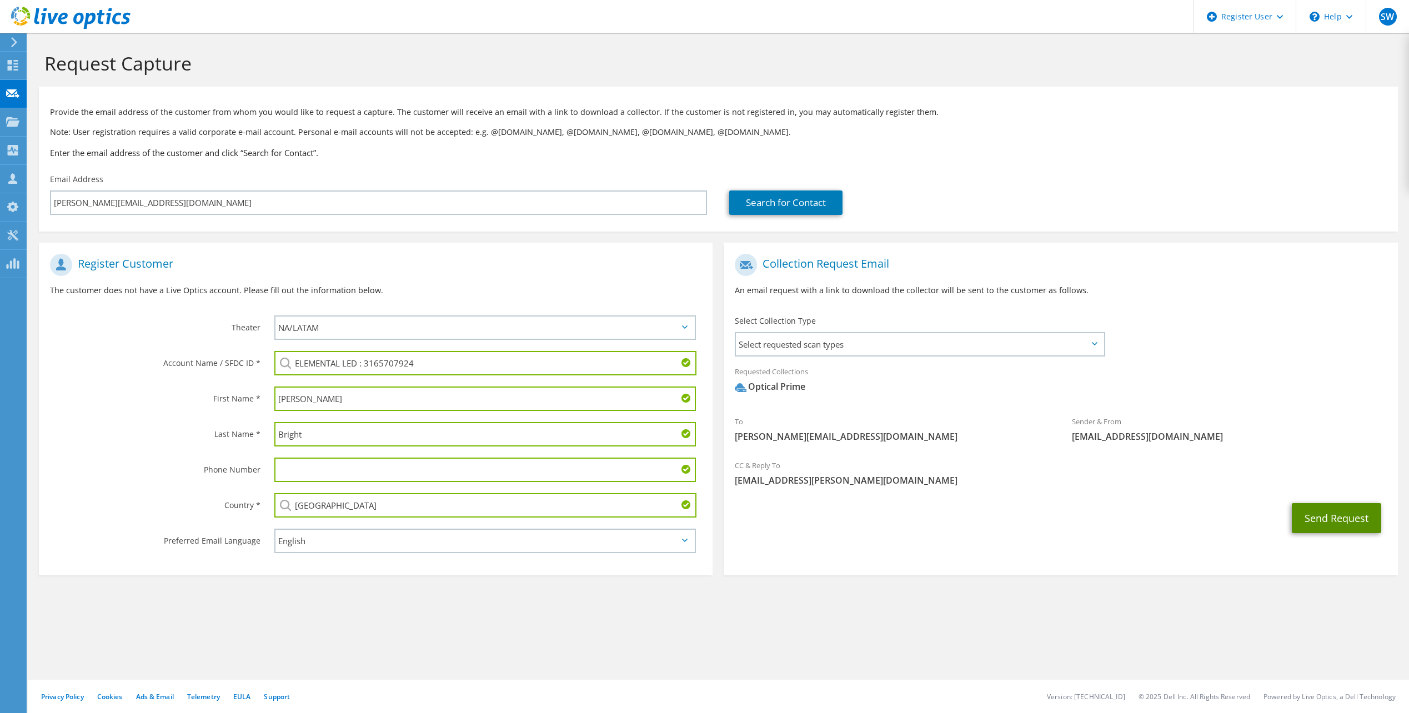
click at [1346, 514] on button "Send Request" at bounding box center [1336, 518] width 89 height 30
